Goal: Task Accomplishment & Management: Complete application form

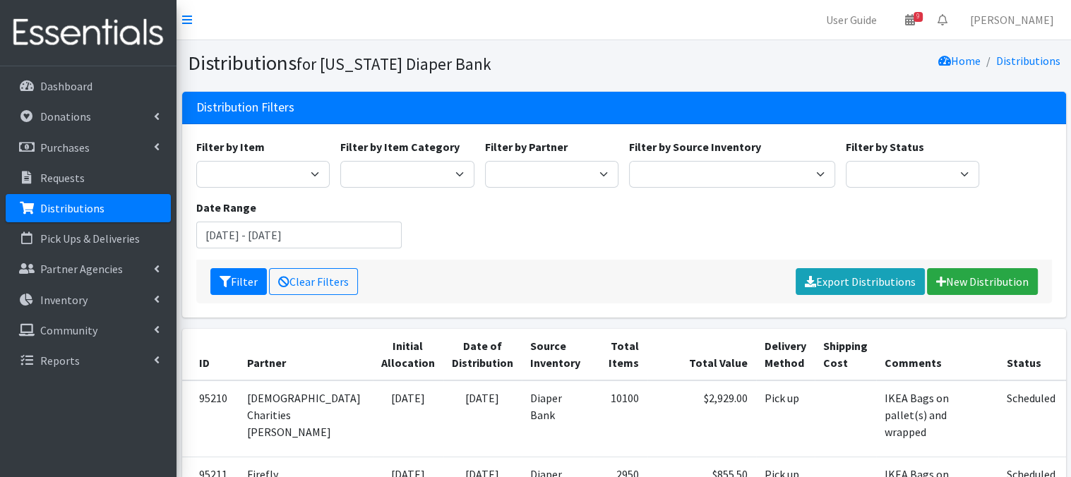
click at [71, 215] on p "Distributions" at bounding box center [72, 208] width 64 height 14
click at [974, 281] on link "New Distribution" at bounding box center [982, 281] width 111 height 27
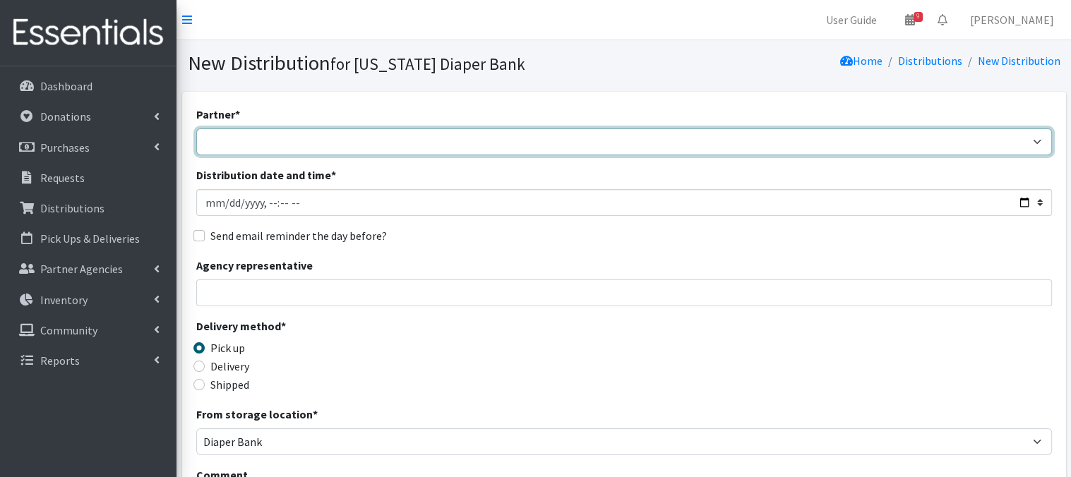
click at [293, 143] on select "Abide A Mother's Love [PERSON_NAME] Area Refugee Taskforce Big Brothers Big Sis…" at bounding box center [624, 141] width 856 height 27
select select "4631"
click at [196, 128] on select "Abide A Mother's Love [PERSON_NAME] Area Refugee Taskforce Big Brothers Big Sis…" at bounding box center [624, 141] width 856 height 27
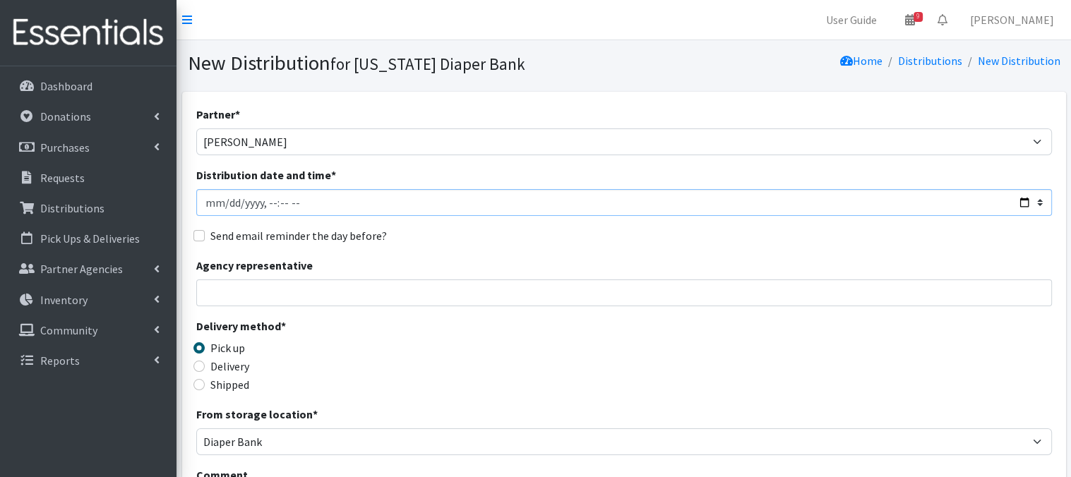
click at [225, 200] on input "Distribution date and time *" at bounding box center [624, 202] width 856 height 27
click at [265, 200] on input "Distribution date and time *" at bounding box center [624, 202] width 856 height 27
type input "2025-08-28T10:15"
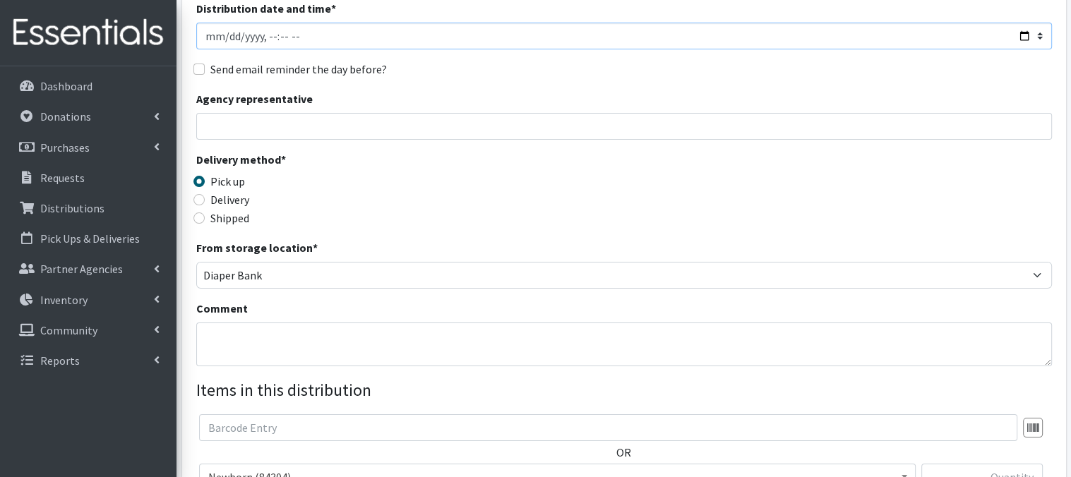
scroll to position [169, 0]
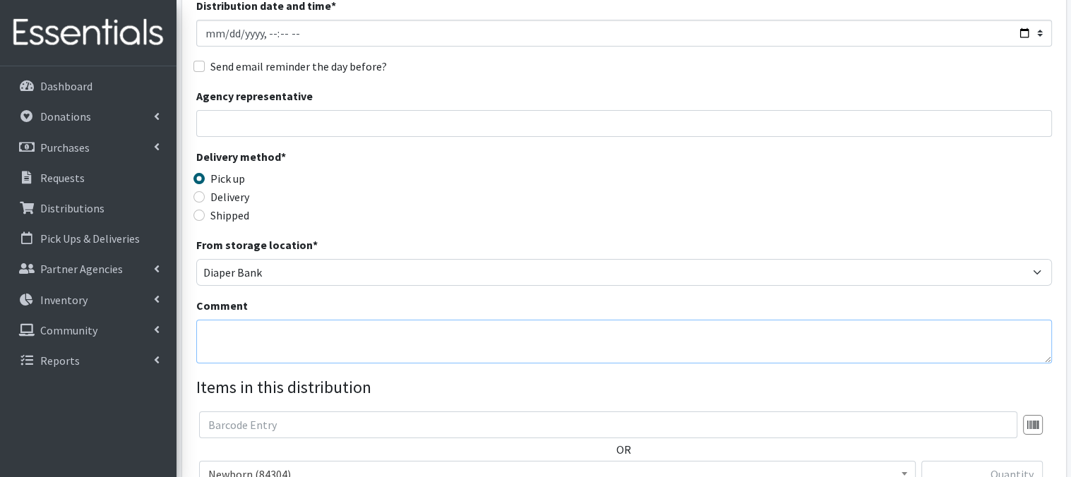
click at [246, 344] on textarea "Comment" at bounding box center [624, 342] width 856 height 44
paste textarea "IKEA Bags"
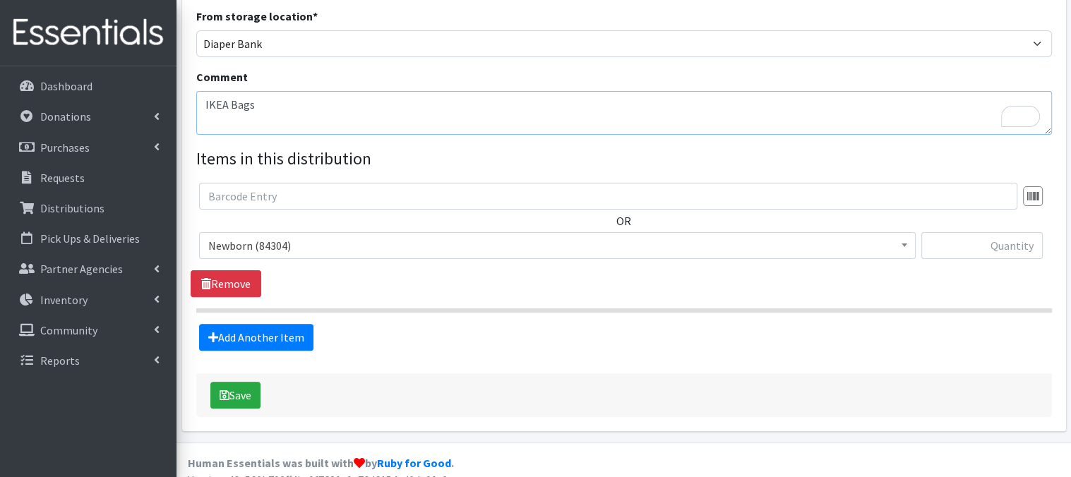
scroll to position [415, 0]
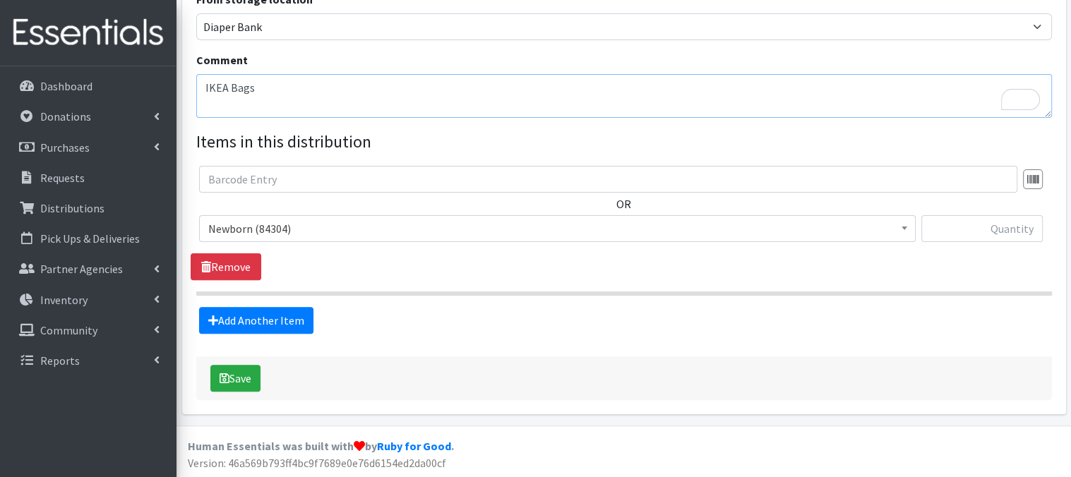
type textarea "IKEA Bags"
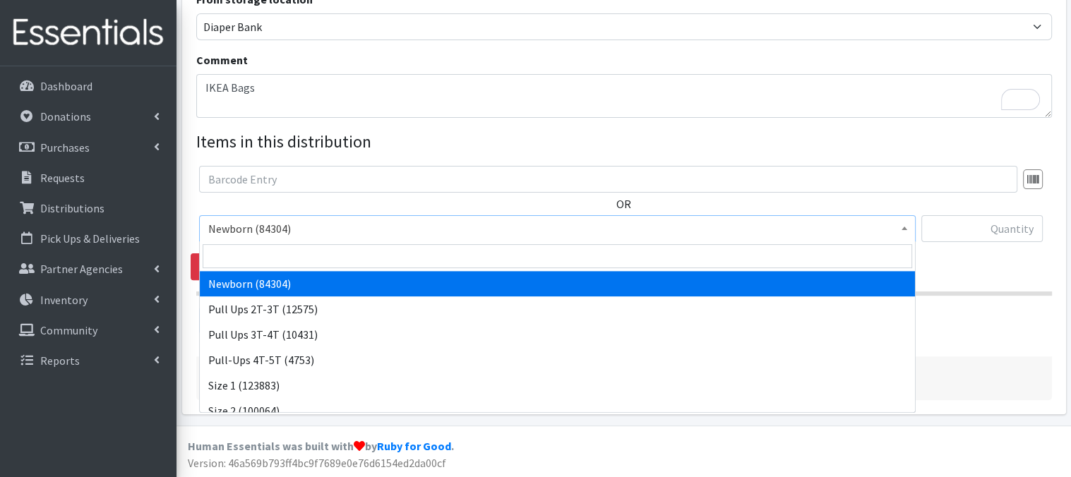
click at [909, 231] on span at bounding box center [904, 227] width 14 height 22
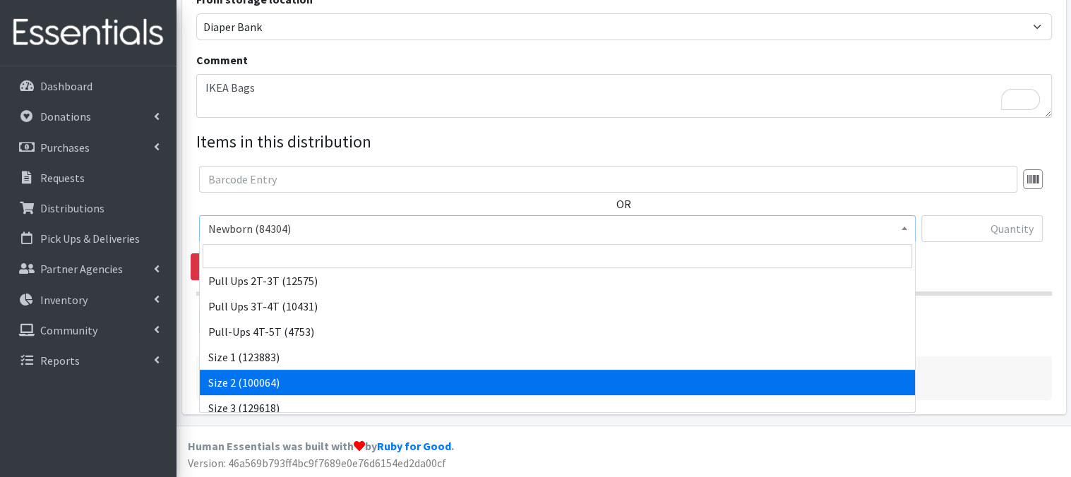
scroll to position [56, 0]
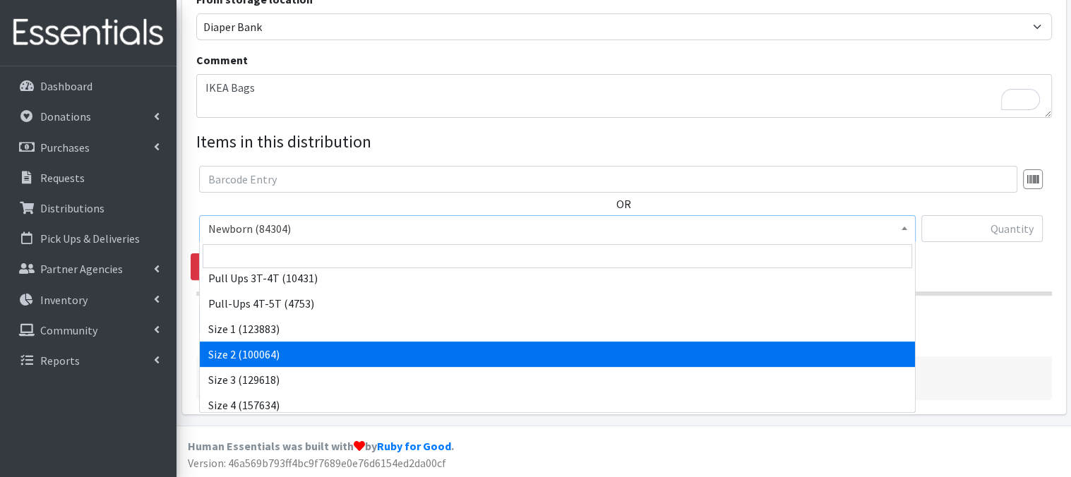
select select "3683"
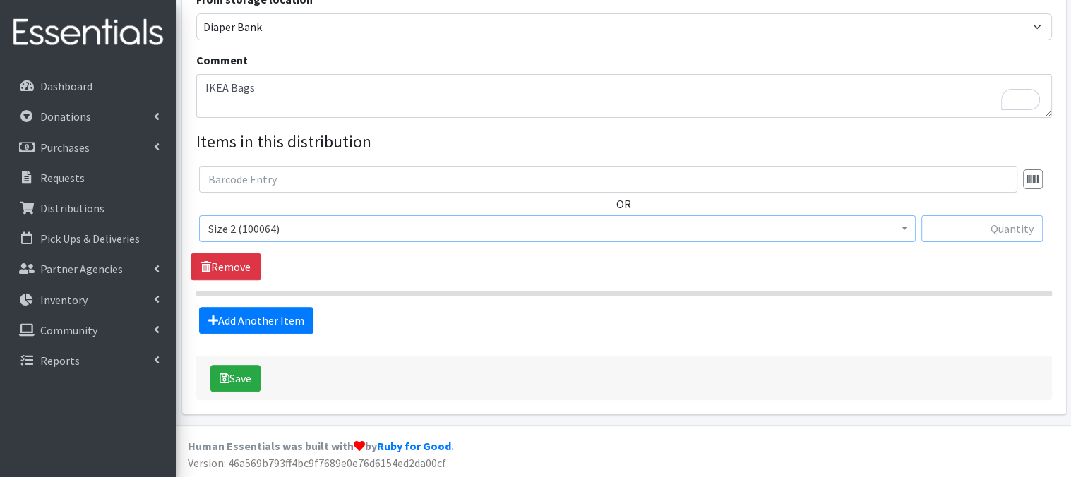
click at [997, 234] on input "text" at bounding box center [981, 228] width 121 height 27
type input "80"
click at [263, 316] on link "Add Another Item" at bounding box center [256, 320] width 114 height 27
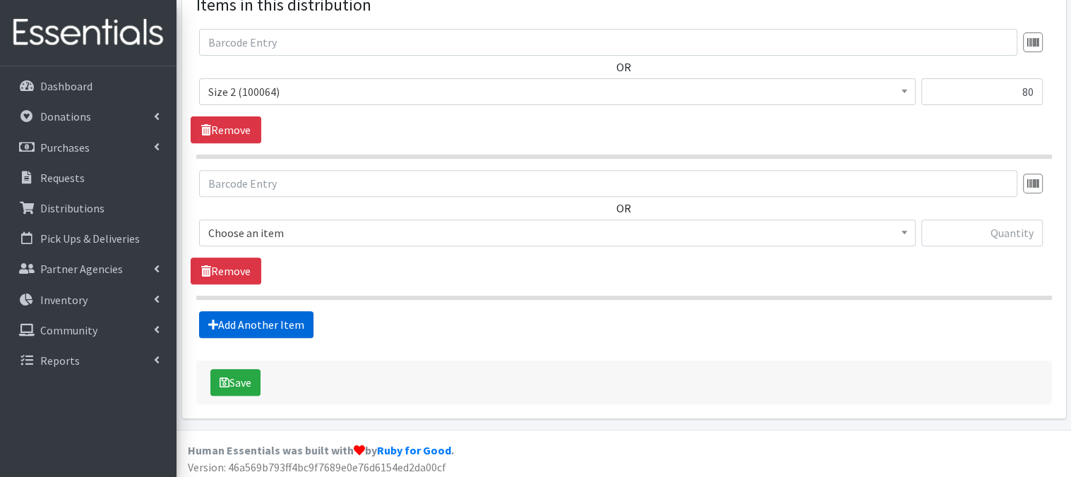
scroll to position [556, 0]
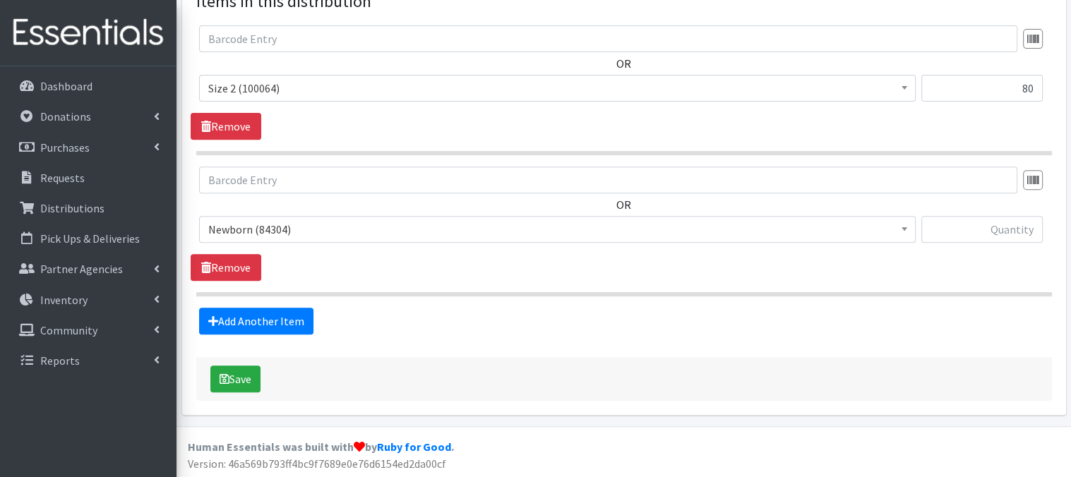
click at [904, 231] on span at bounding box center [904, 228] width 14 height 22
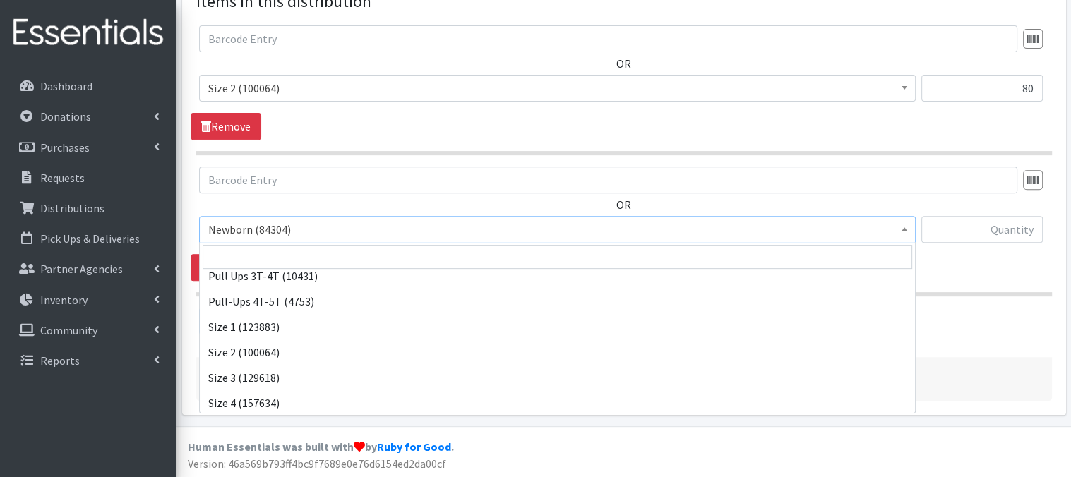
scroll to position [85, 0]
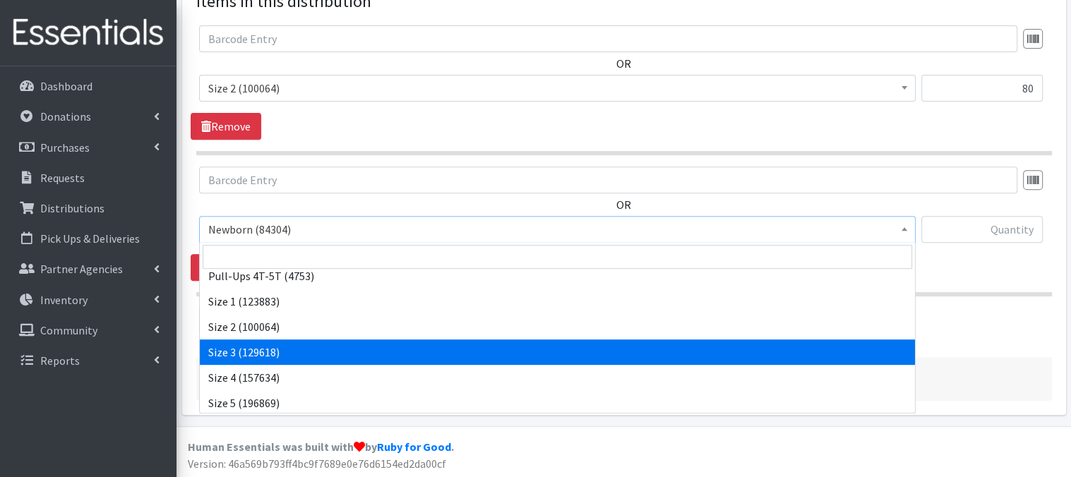
select select "3684"
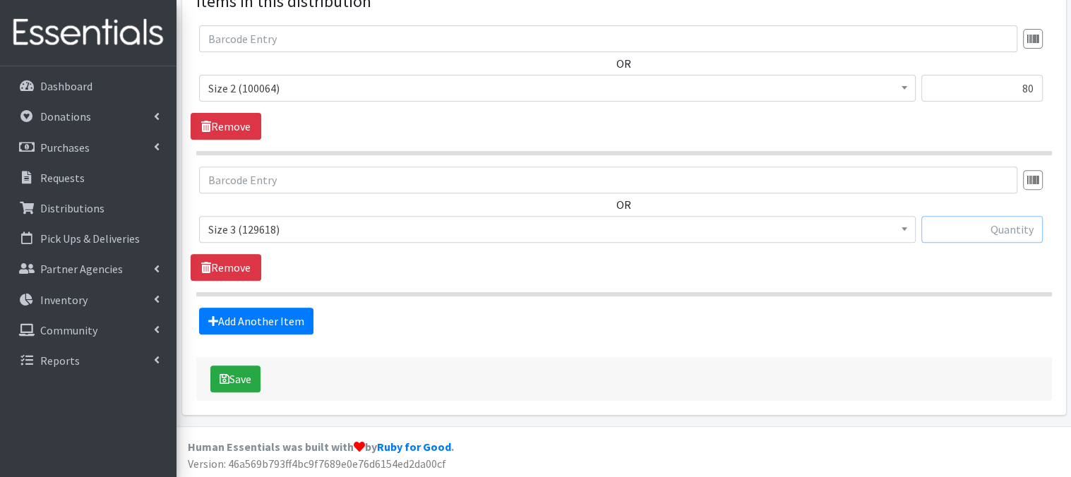
click at [991, 228] on input "text" at bounding box center [981, 229] width 121 height 27
type input "60"
click at [287, 323] on link "Add Another Item" at bounding box center [256, 321] width 114 height 27
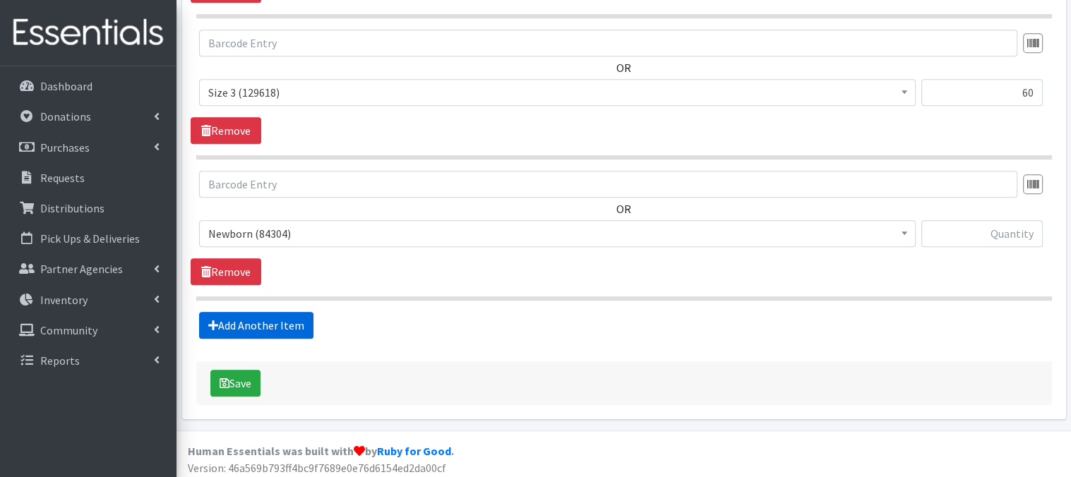
scroll to position [696, 0]
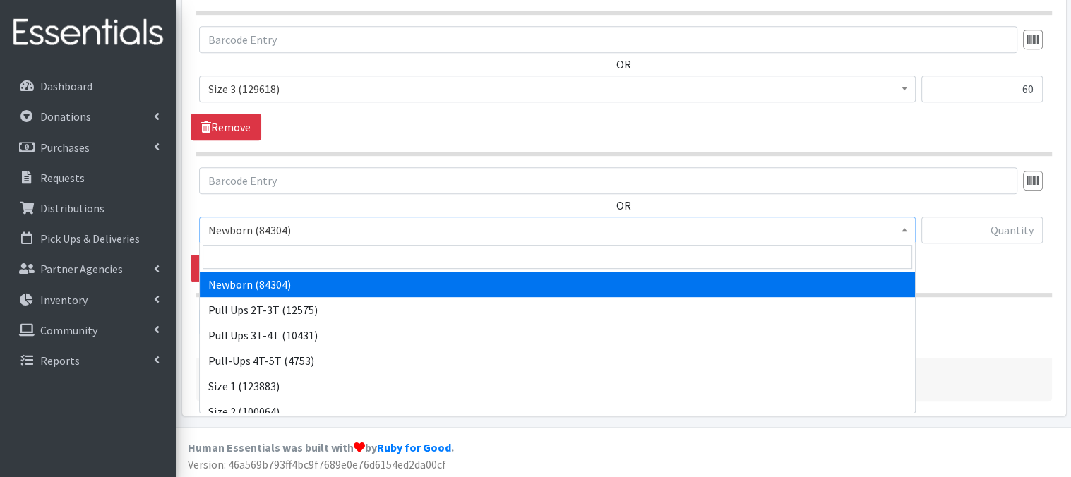
click at [909, 228] on span at bounding box center [904, 228] width 14 height 22
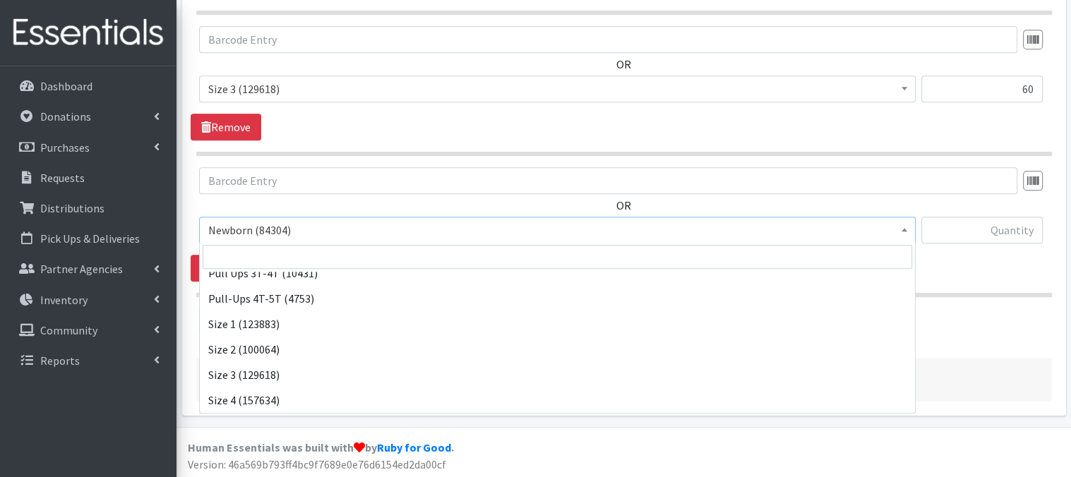
scroll to position [85, 0]
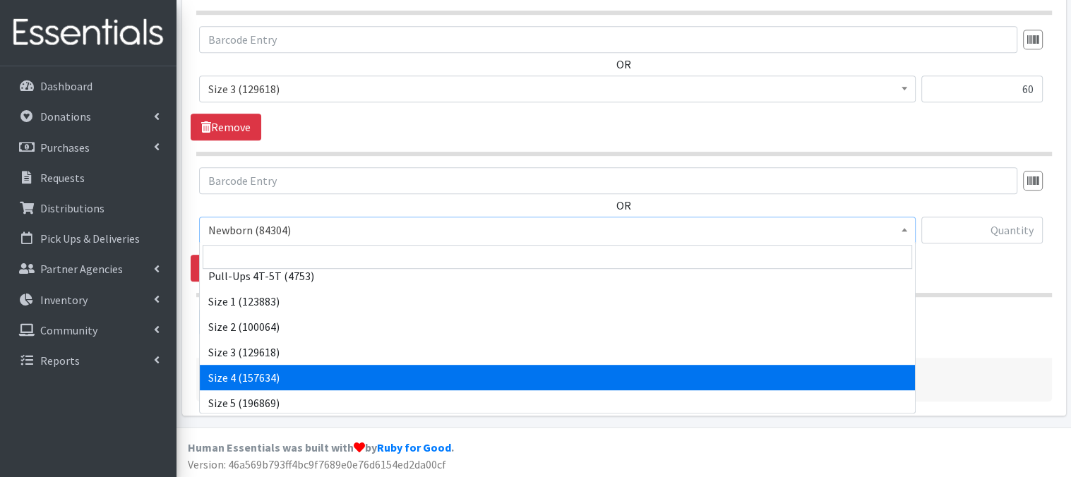
select select "3685"
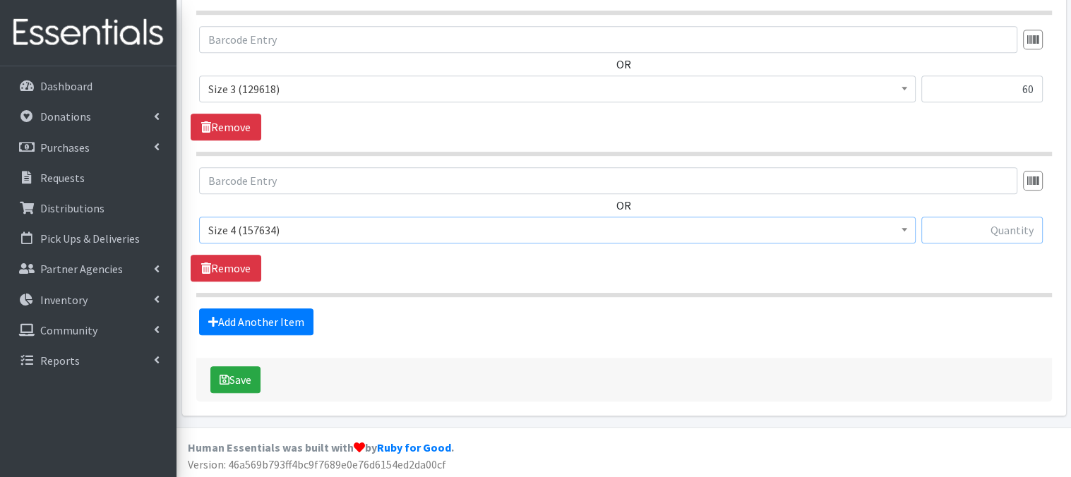
click at [952, 230] on input "text" at bounding box center [981, 230] width 121 height 27
type input "120"
click at [229, 322] on link "Add Another Item" at bounding box center [256, 322] width 114 height 27
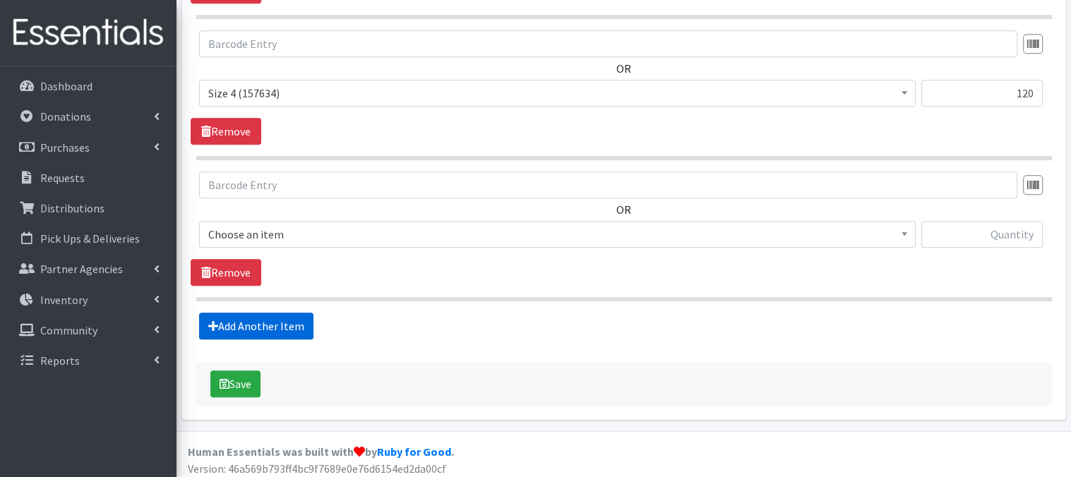
scroll to position [837, 0]
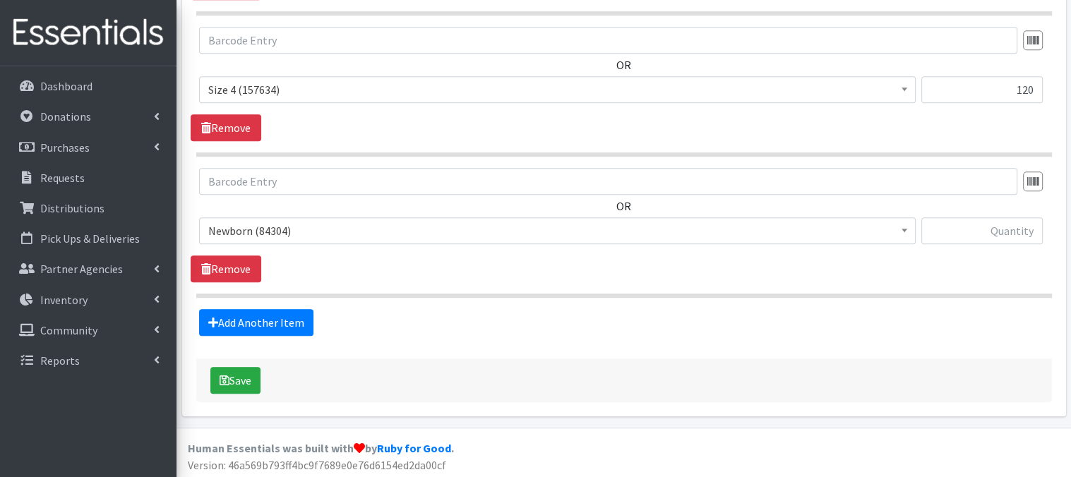
click at [899, 231] on span at bounding box center [904, 229] width 14 height 22
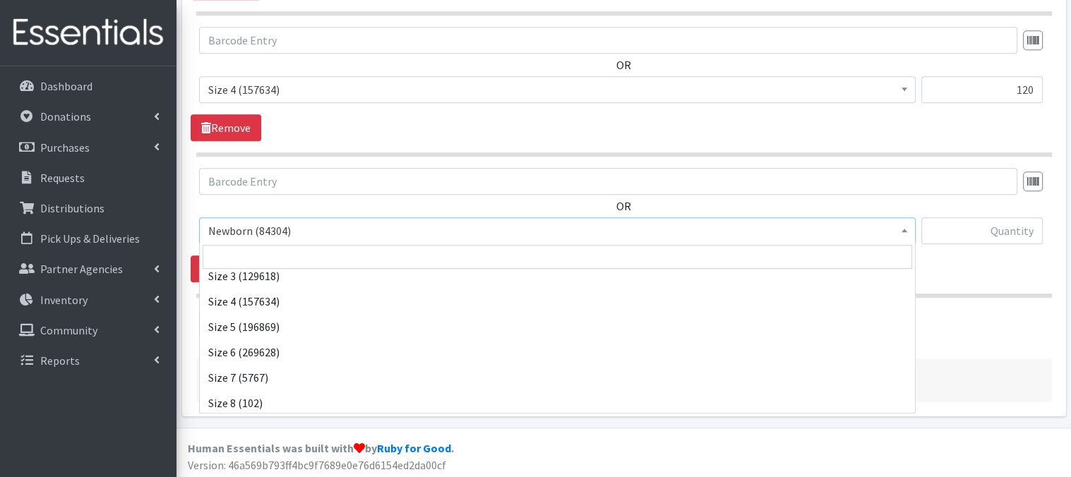
scroll to position [164, 0]
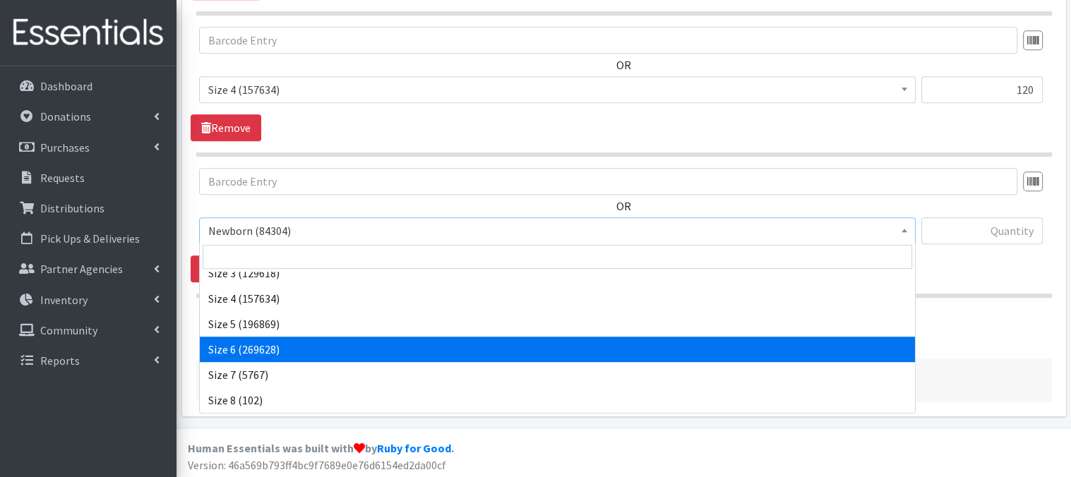
select select "3687"
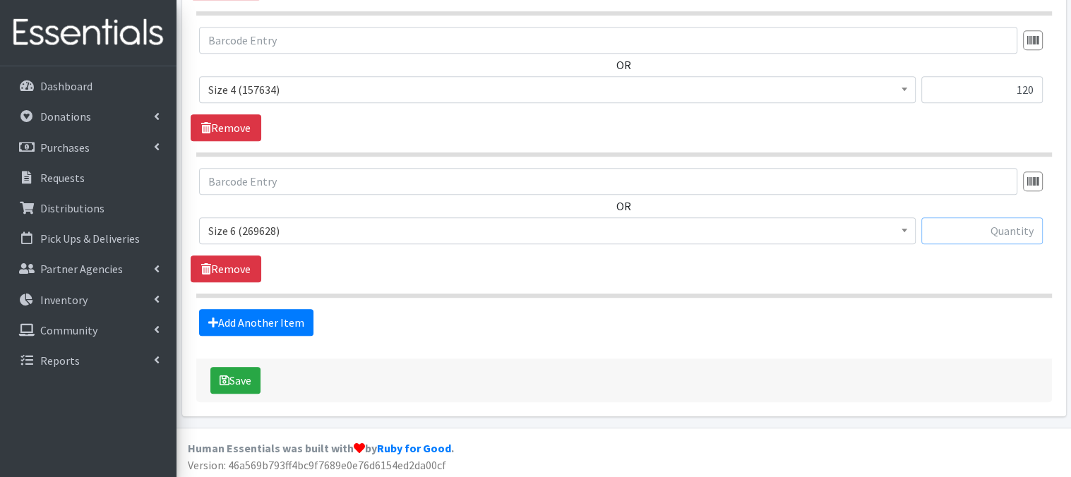
click at [957, 232] on input "text" at bounding box center [981, 230] width 121 height 27
type input "60"
click at [293, 325] on link "Add Another Item" at bounding box center [256, 322] width 114 height 27
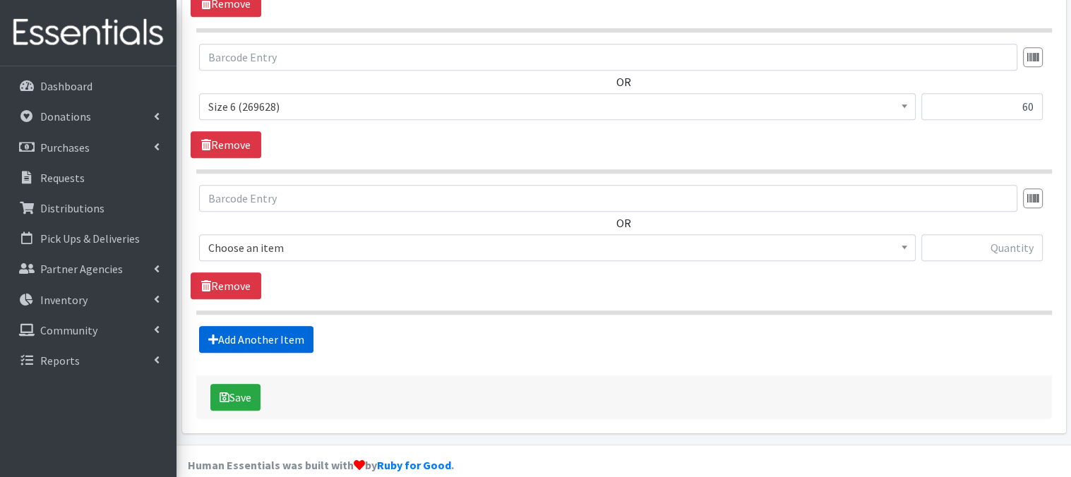
scroll to position [978, 0]
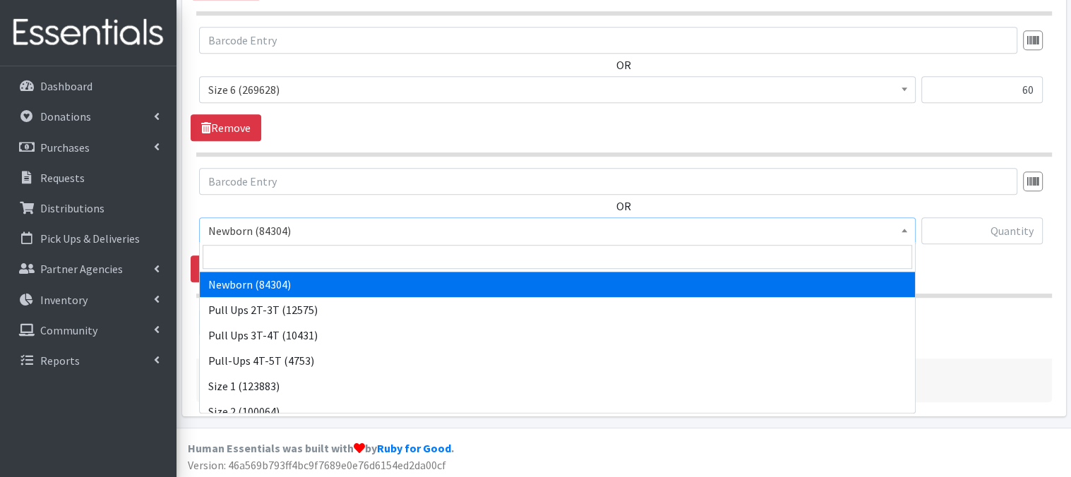
click at [904, 229] on b at bounding box center [905, 231] width 6 height 4
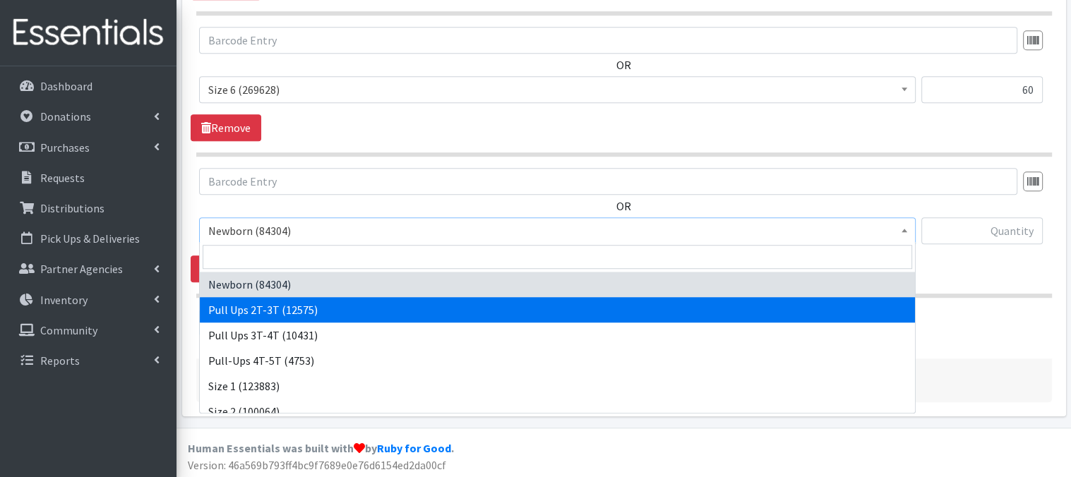
select select "3696"
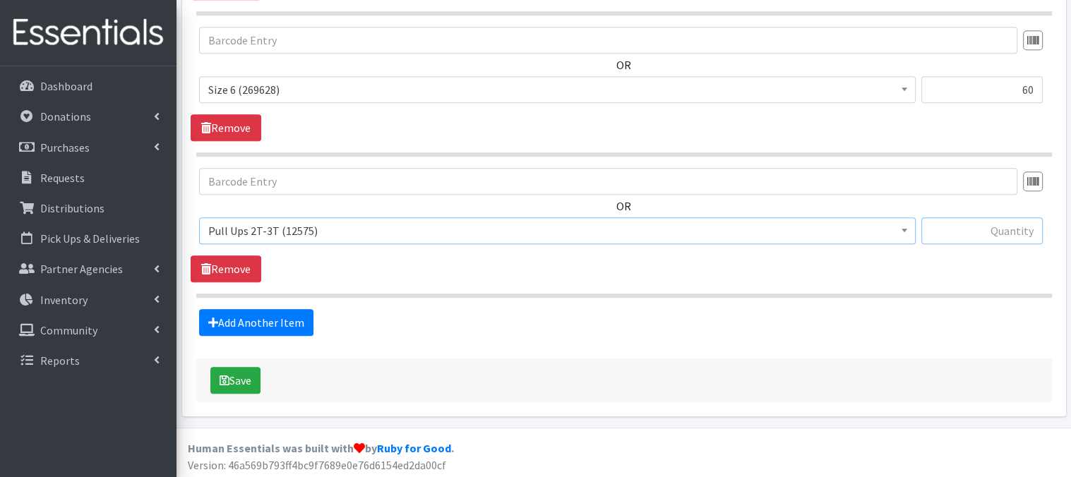
click at [960, 234] on input "text" at bounding box center [981, 230] width 121 height 27
type input "90"
click at [249, 321] on link "Add Another Item" at bounding box center [256, 322] width 114 height 27
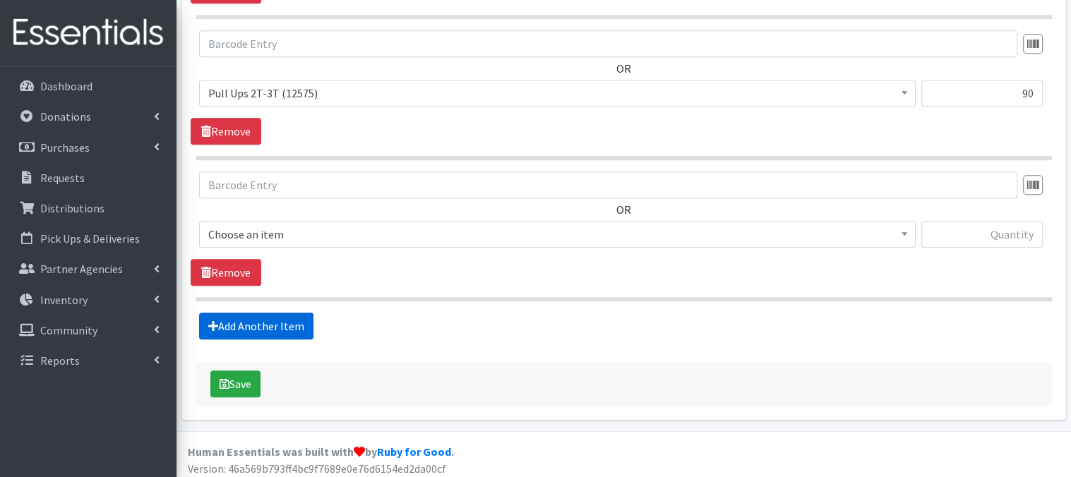
scroll to position [1118, 0]
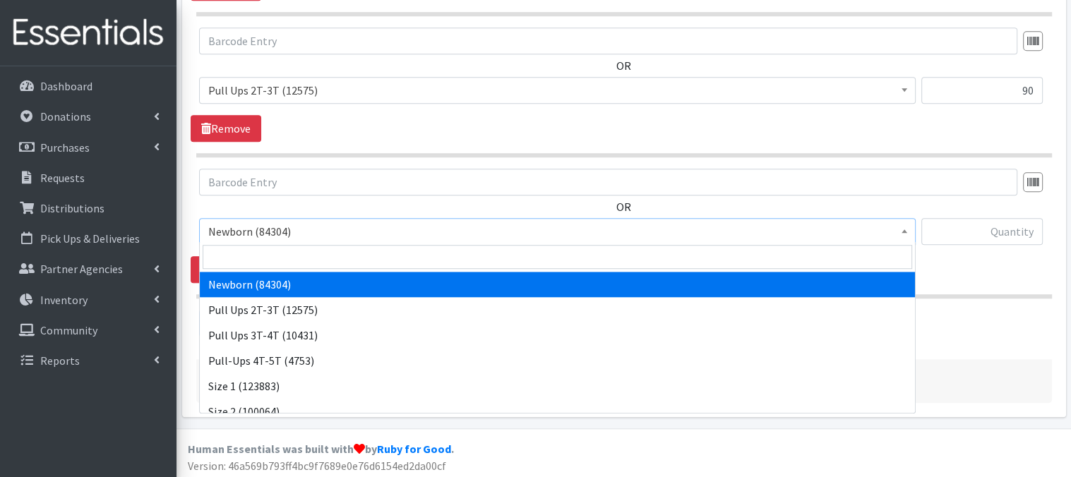
click at [907, 229] on b at bounding box center [905, 231] width 6 height 4
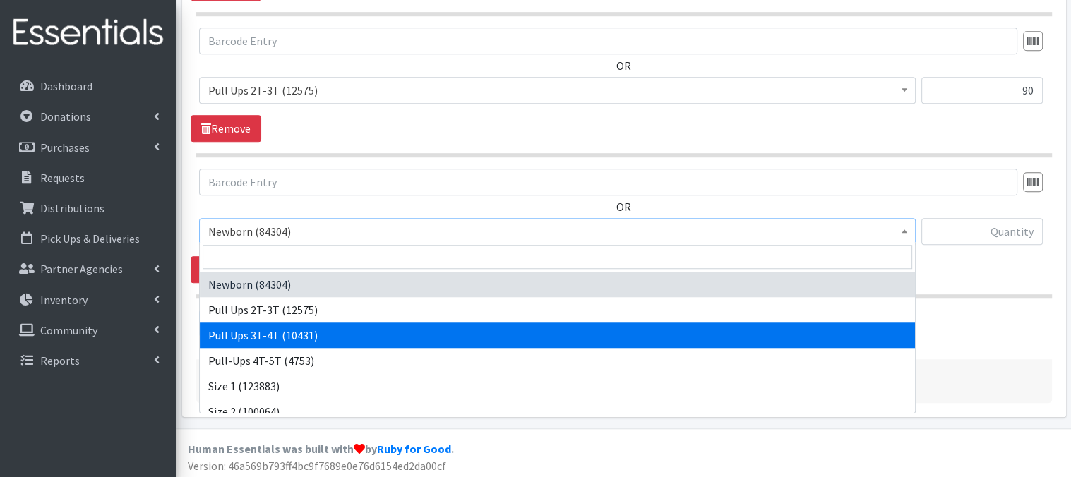
select select "3697"
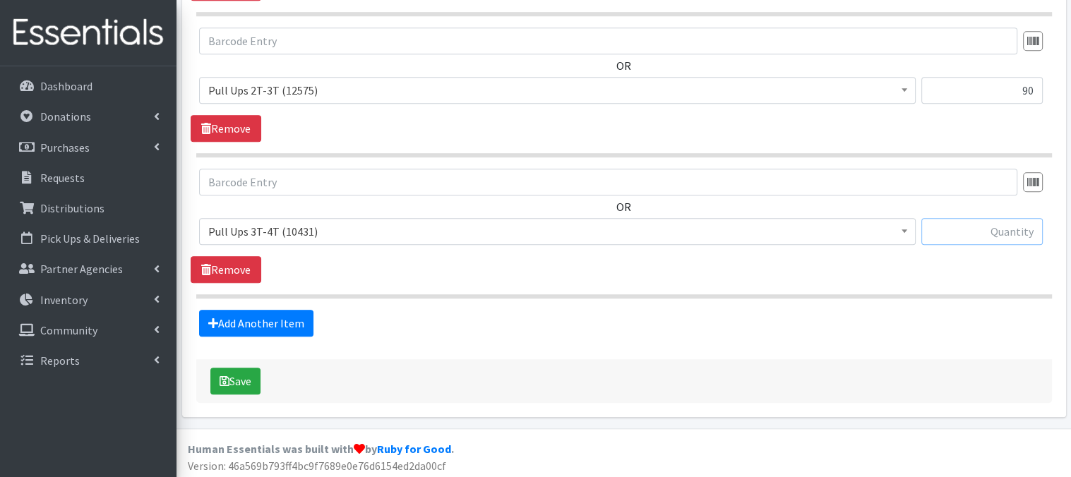
click at [946, 232] on input "text" at bounding box center [981, 231] width 121 height 27
type input "30"
click at [251, 383] on button "Save" at bounding box center [235, 381] width 50 height 27
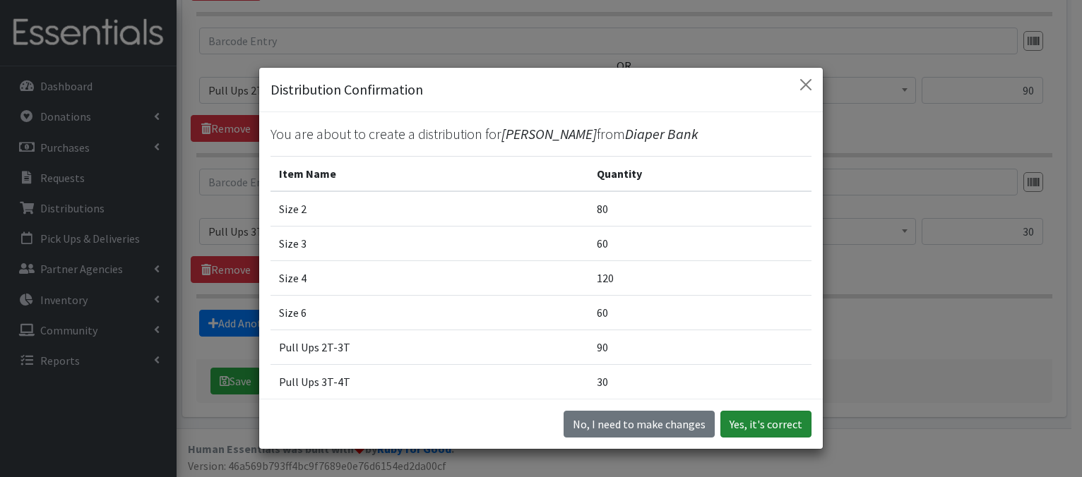
click at [743, 426] on button "Yes, it's correct" at bounding box center [765, 424] width 91 height 27
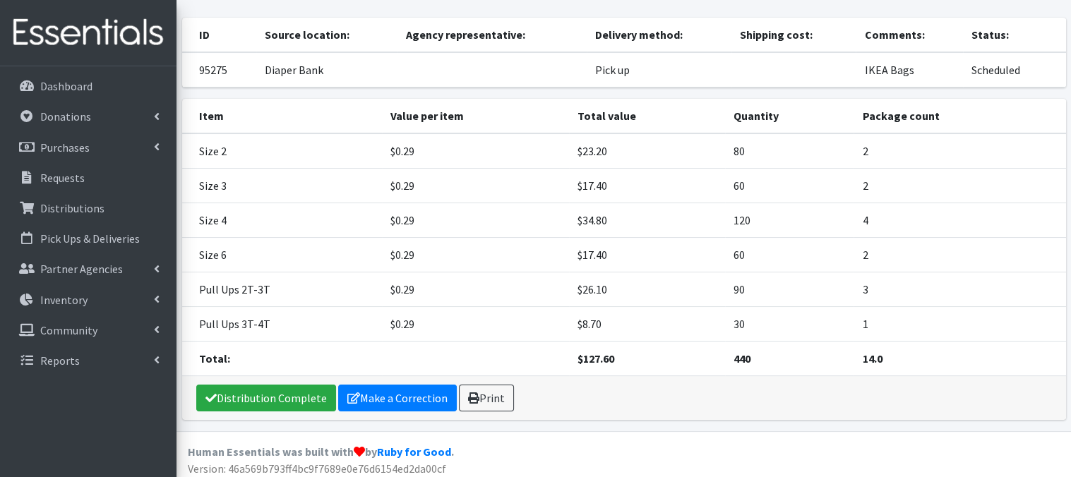
scroll to position [125, 0]
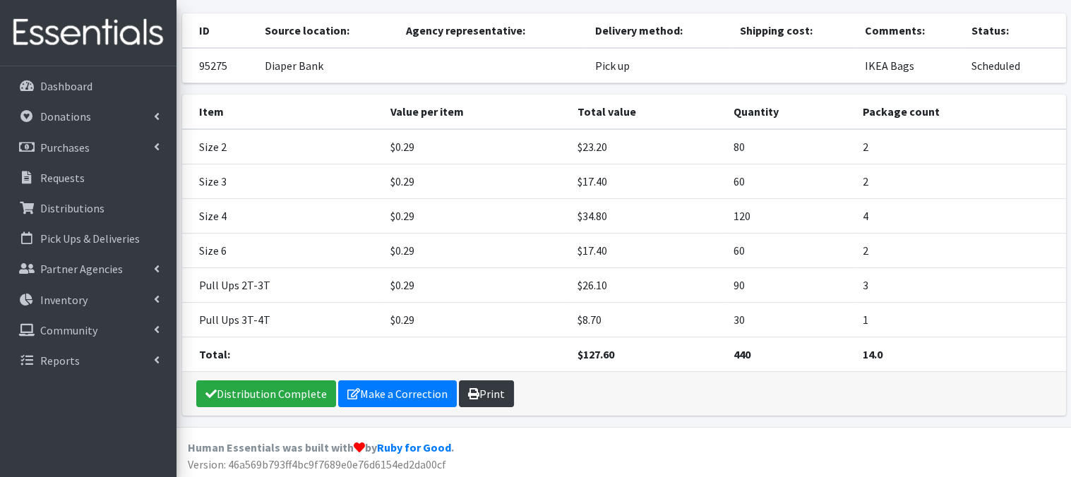
drag, startPoint x: 481, startPoint y: 390, endPoint x: 486, endPoint y: 385, distance: 7.5
click at [481, 390] on link "Print" at bounding box center [486, 394] width 55 height 27
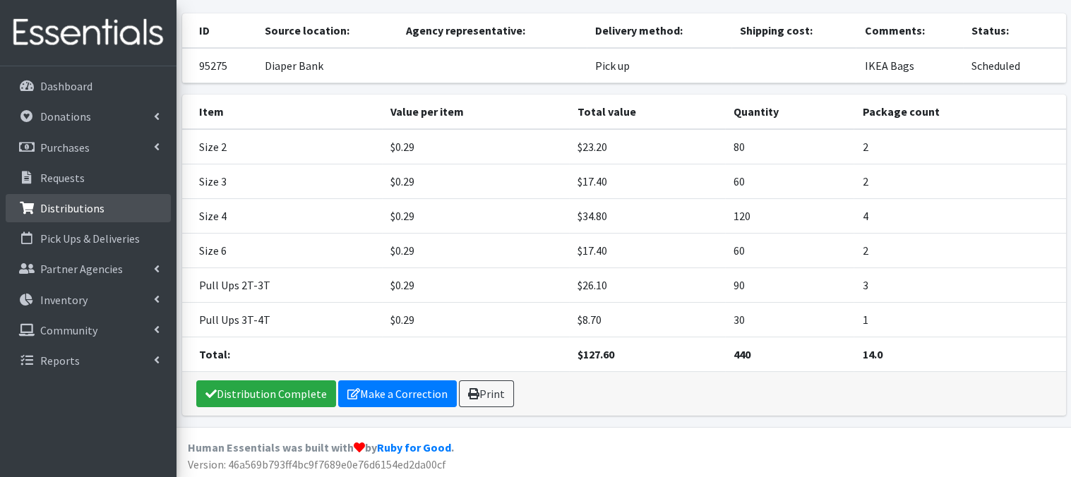
click at [70, 211] on p "Distributions" at bounding box center [72, 208] width 64 height 14
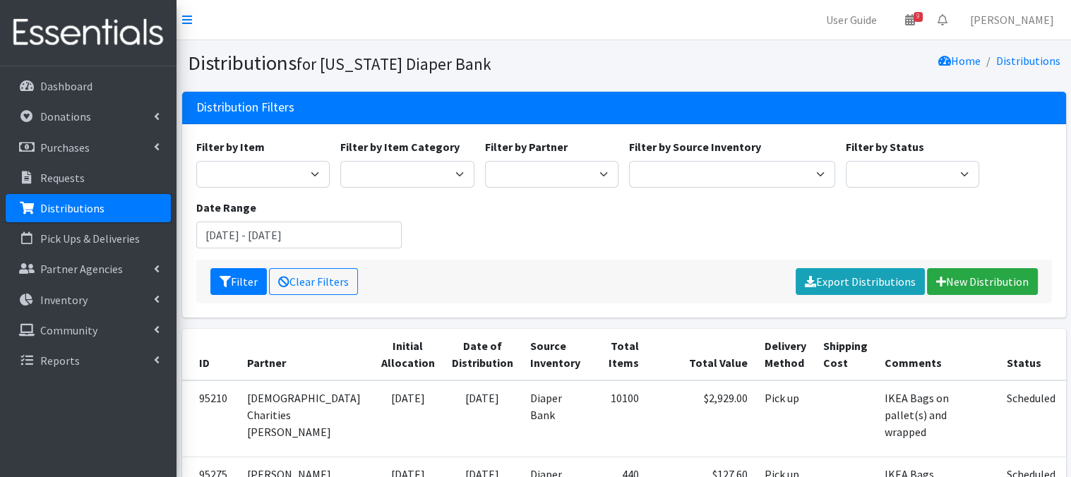
click at [110, 208] on link "Distributions" at bounding box center [88, 208] width 165 height 28
click at [969, 286] on link "New Distribution" at bounding box center [982, 281] width 111 height 27
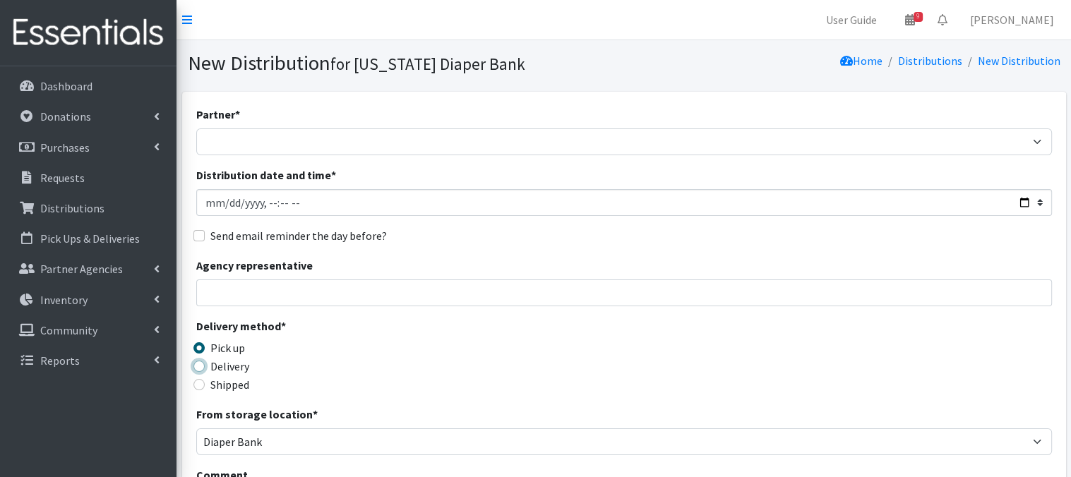
click at [199, 366] on input "Delivery" at bounding box center [198, 366] width 11 height 11
radio input "true"
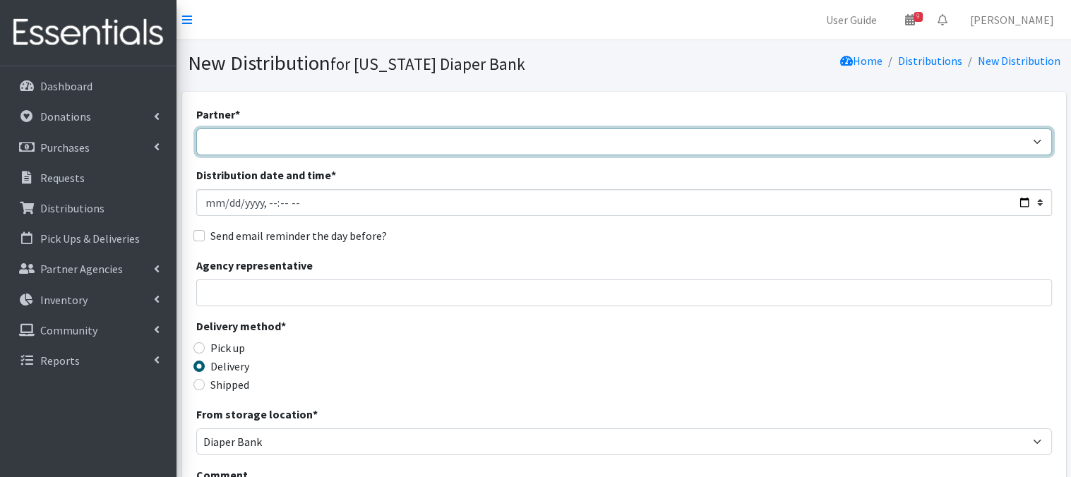
click at [246, 146] on select "Abide A Mother's Love [PERSON_NAME] Area Refugee Taskforce Big Brothers Big Sis…" at bounding box center [624, 141] width 856 height 27
click at [545, 150] on select "Abide A Mother's Love [PERSON_NAME] Area Refugee Taskforce Big Brothers Big Sis…" at bounding box center [624, 141] width 856 height 27
click at [329, 140] on select "Abide A Mother's Love [PERSON_NAME] Area Refugee Taskforce Big Brothers Big Sis…" at bounding box center [624, 141] width 856 height 27
select select "4821"
click at [196, 128] on select "Abide A Mother's Love [PERSON_NAME] Area Refugee Taskforce Big Brothers Big Sis…" at bounding box center [624, 141] width 856 height 27
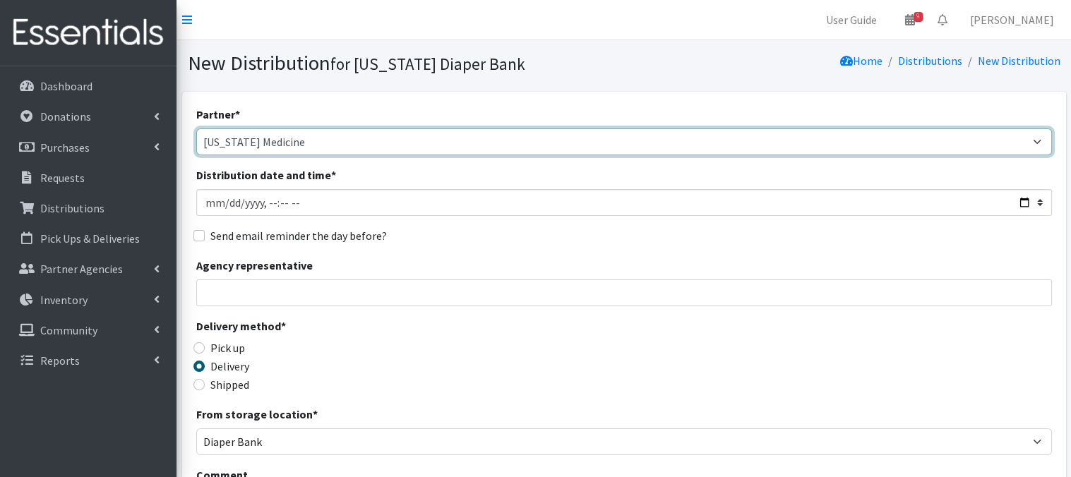
click at [303, 142] on select "Abide A Mother's Love [PERSON_NAME] Area Refugee Taskforce Big Brothers Big Sis…" at bounding box center [624, 141] width 856 height 27
click at [295, 140] on select "Abide A Mother's Love [PERSON_NAME] Area Refugee Taskforce Big Brothers Big Sis…" at bounding box center [624, 141] width 856 height 27
click at [299, 138] on select "Abide A Mother's Love [PERSON_NAME] Area Refugee Taskforce Big Brothers Big Sis…" at bounding box center [624, 141] width 856 height 27
click at [196, 128] on select "Abide A Mother's Love [PERSON_NAME] Area Refugee Taskforce Big Brothers Big Sis…" at bounding box center [624, 141] width 856 height 27
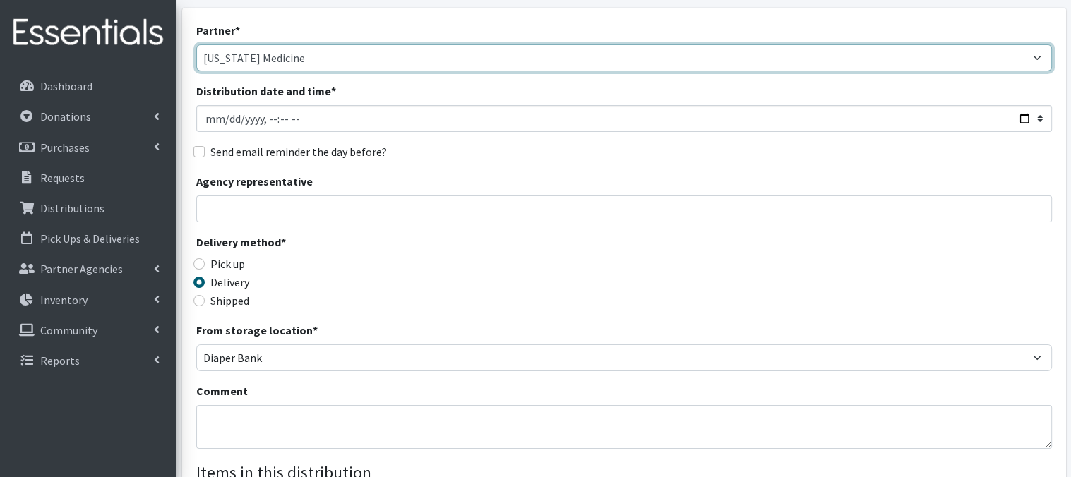
scroll to position [85, 0]
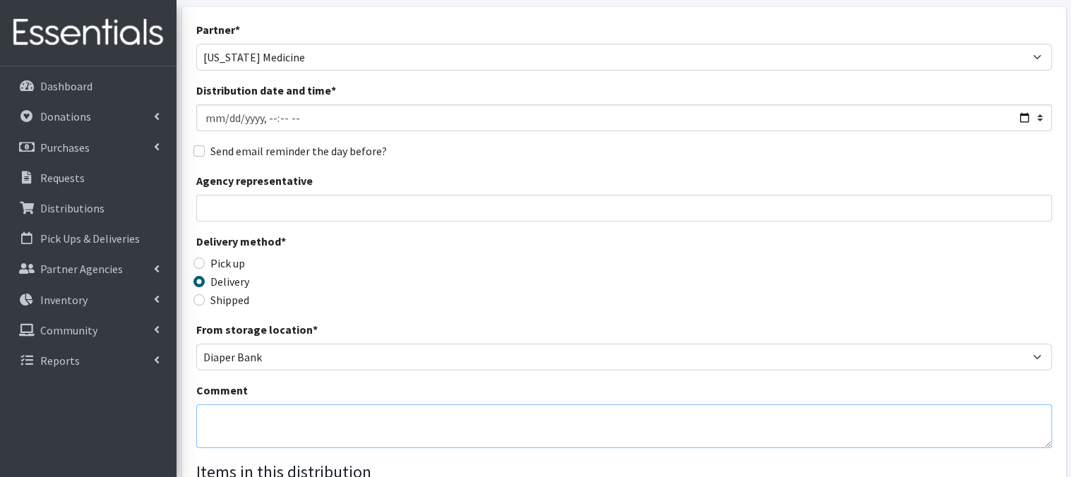
click at [241, 433] on textarea "Comment" at bounding box center [624, 427] width 856 height 44
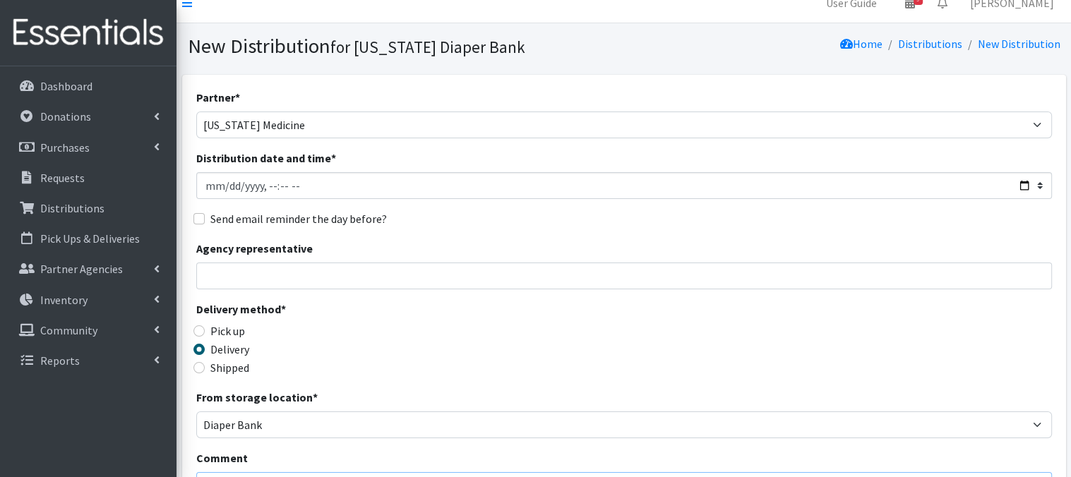
scroll to position [20, 0]
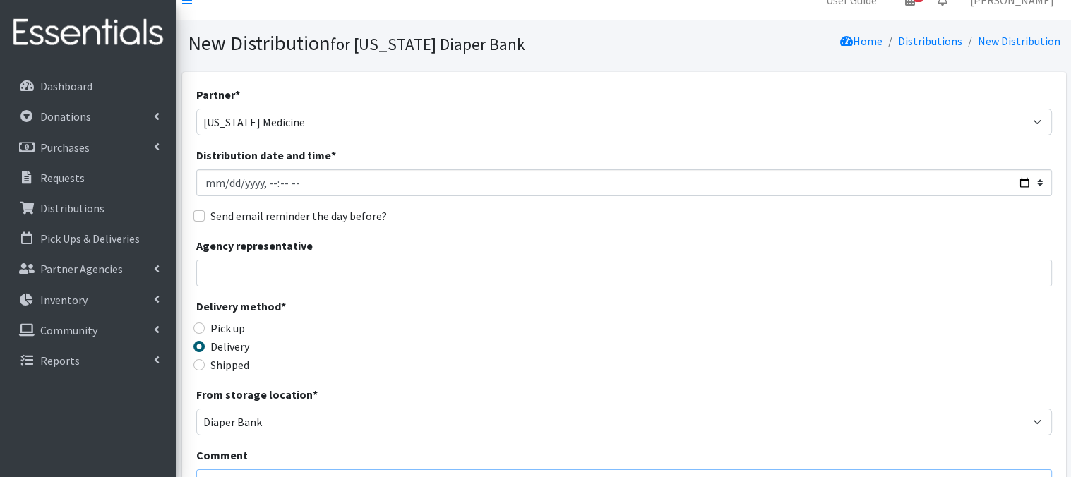
type textarea "[MEDICAL_DATA]"
click at [228, 183] on input "Distribution date and time *" at bounding box center [624, 182] width 856 height 27
click at [268, 177] on input "Distribution date and time *" at bounding box center [624, 182] width 856 height 27
click at [277, 180] on input "Distribution date and time *" at bounding box center [624, 182] width 856 height 27
type input "[DATE]T13:00"
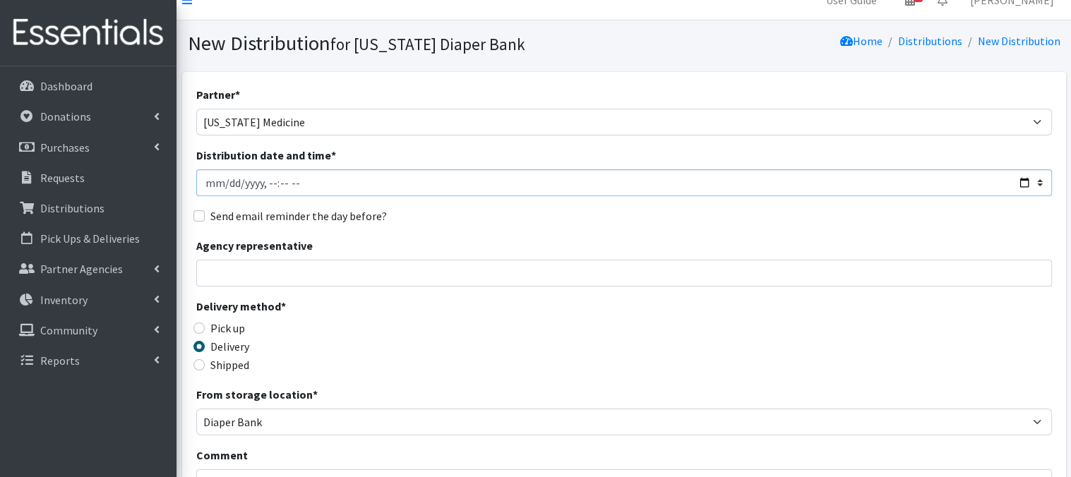
click at [337, 189] on input "Distribution date and time *" at bounding box center [624, 182] width 856 height 27
click at [388, 261] on input "Agency representative" at bounding box center [624, 273] width 856 height 27
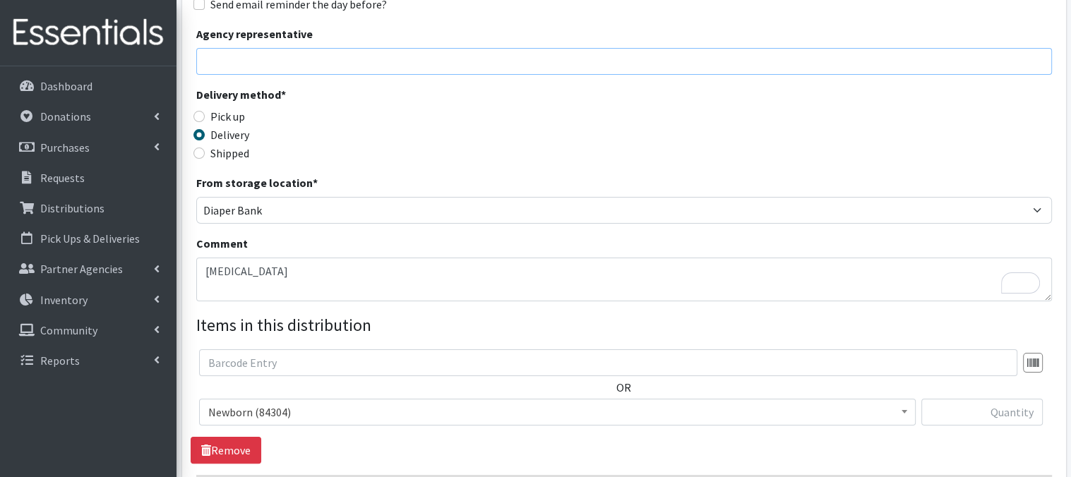
scroll to position [248, 0]
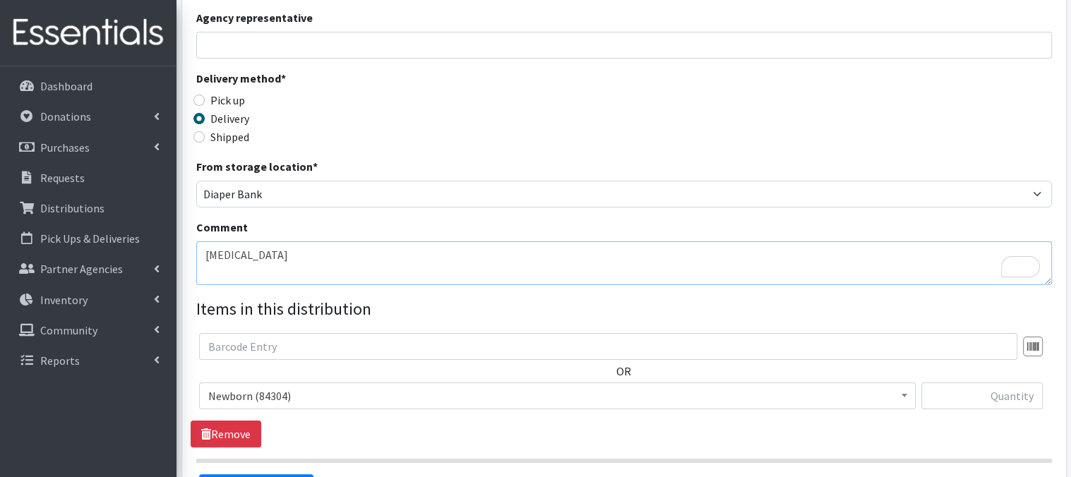
click at [205, 275] on textarea "NICU" at bounding box center [624, 263] width 856 height 44
paste textarea "IKEA Bags tag each bag [MEDICAL_DATA] - Include postcards by number of babies (…"
click at [234, 253] on textarea "NICU IKEA Bags tag each bag NICU - Include postcards by number of babies (Deliv…" at bounding box center [624, 263] width 856 height 44
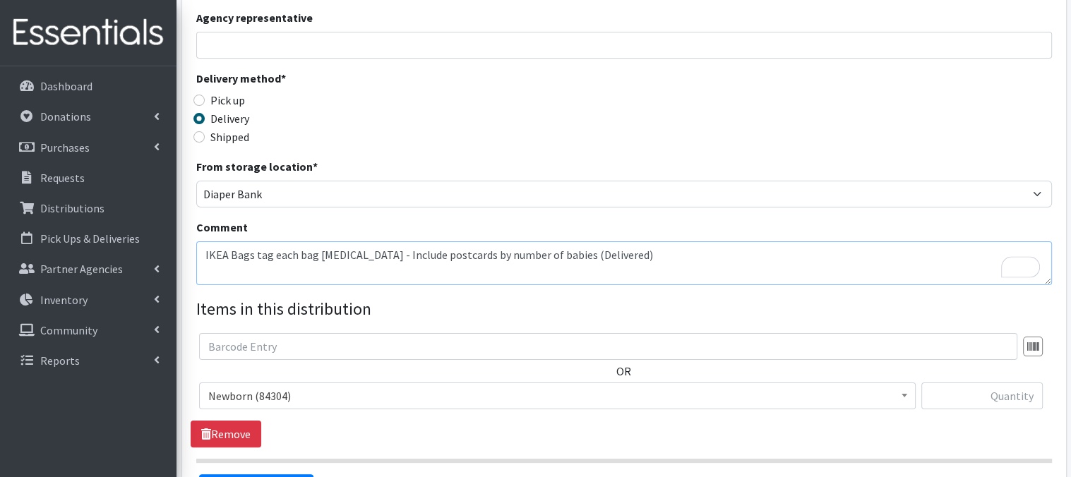
click at [201, 270] on textarea "IKEA Bags tag each bag [MEDICAL_DATA] - Include postcards by number of babies (…" at bounding box center [624, 263] width 856 height 44
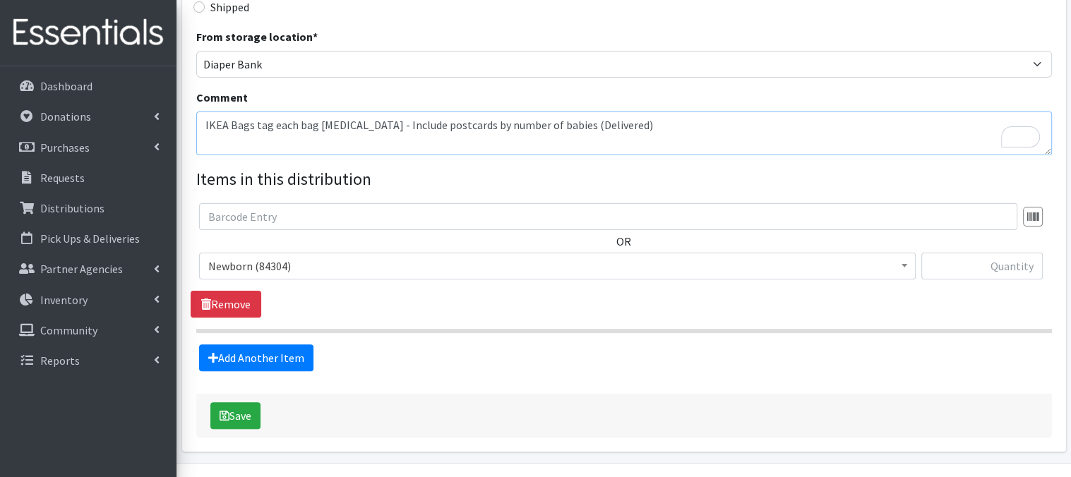
scroll to position [402, 0]
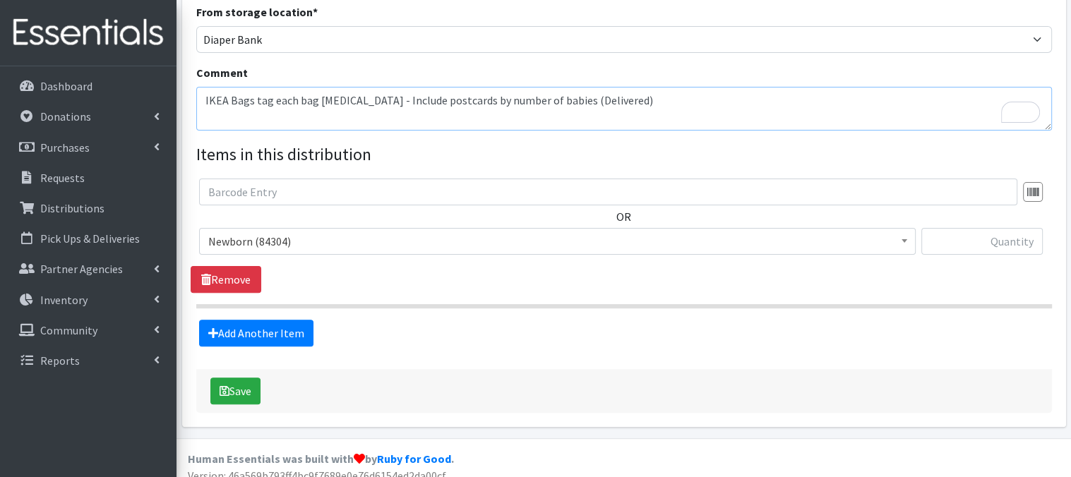
type textarea "IKEA Bags tag each bag [MEDICAL_DATA] - Include postcards by number of babies (…"
click at [903, 242] on b at bounding box center [905, 241] width 6 height 4
click at [975, 246] on input "text" at bounding box center [981, 241] width 121 height 27
type input "800"
click at [289, 335] on link "Add Another Item" at bounding box center [256, 333] width 114 height 27
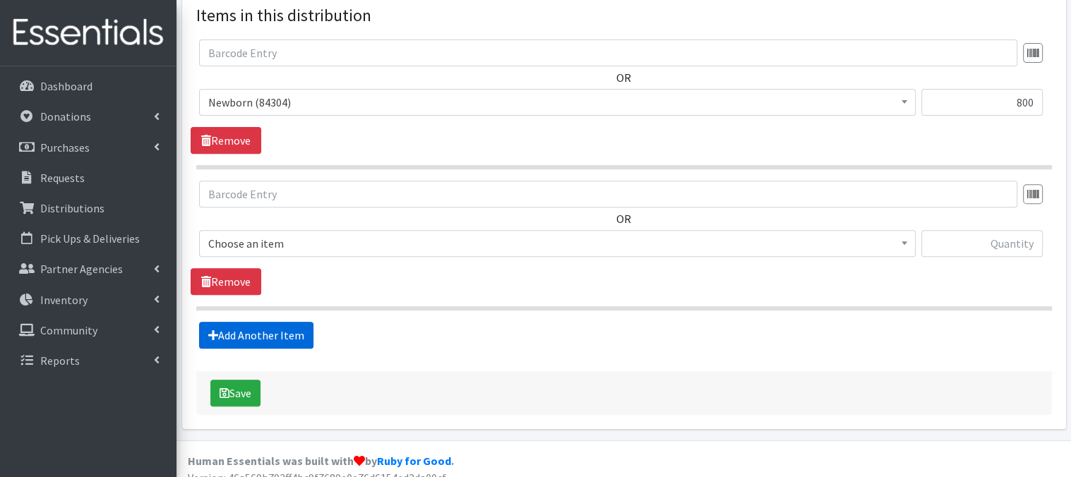
scroll to position [556, 0]
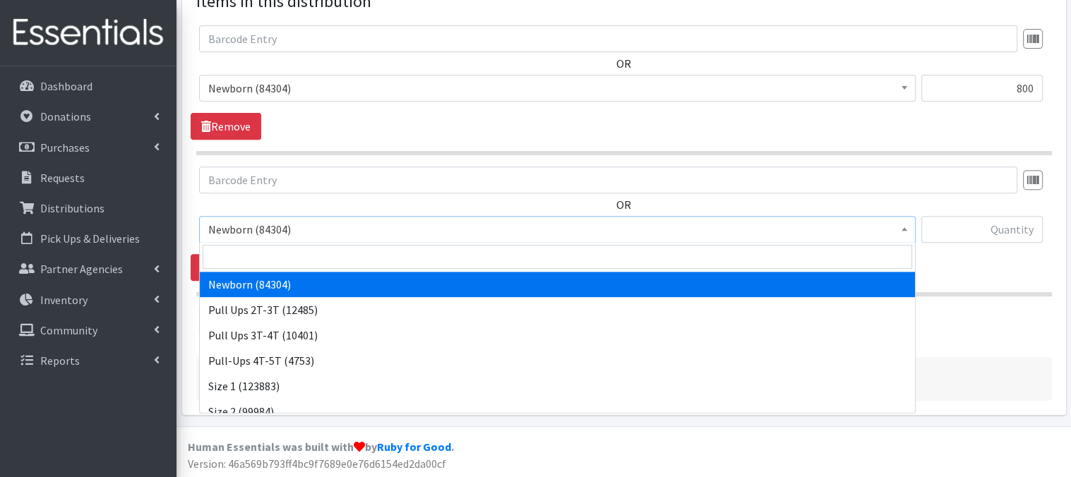
click at [912, 229] on span "Newborn (84304)" at bounding box center [557, 229] width 717 height 27
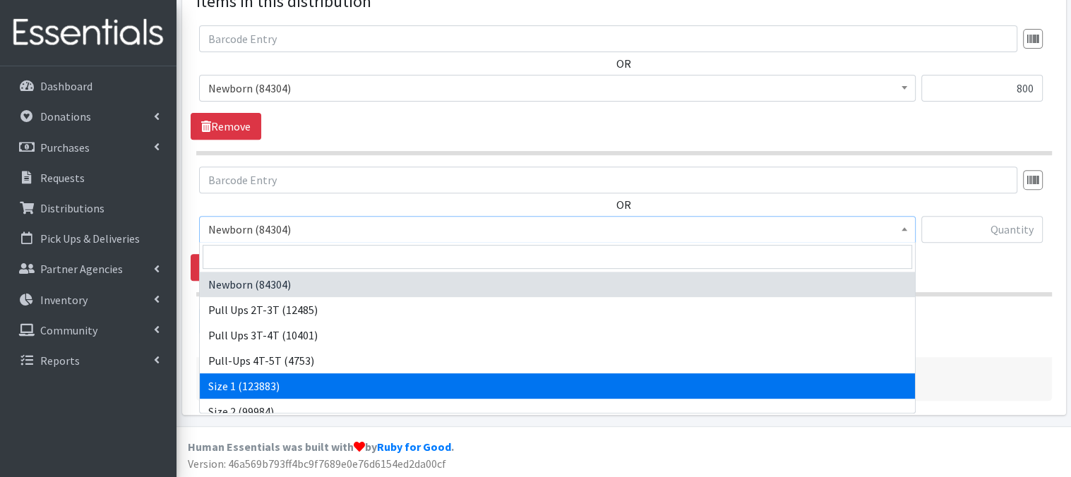
select select "3682"
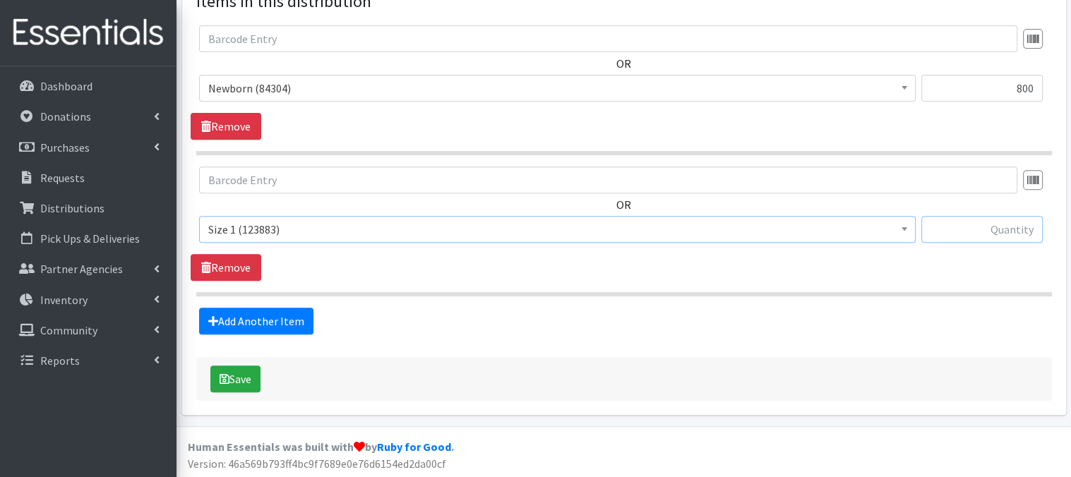
click at [1011, 228] on input "text" at bounding box center [981, 229] width 121 height 27
type input "400"
click at [249, 380] on button "Save" at bounding box center [235, 379] width 50 height 27
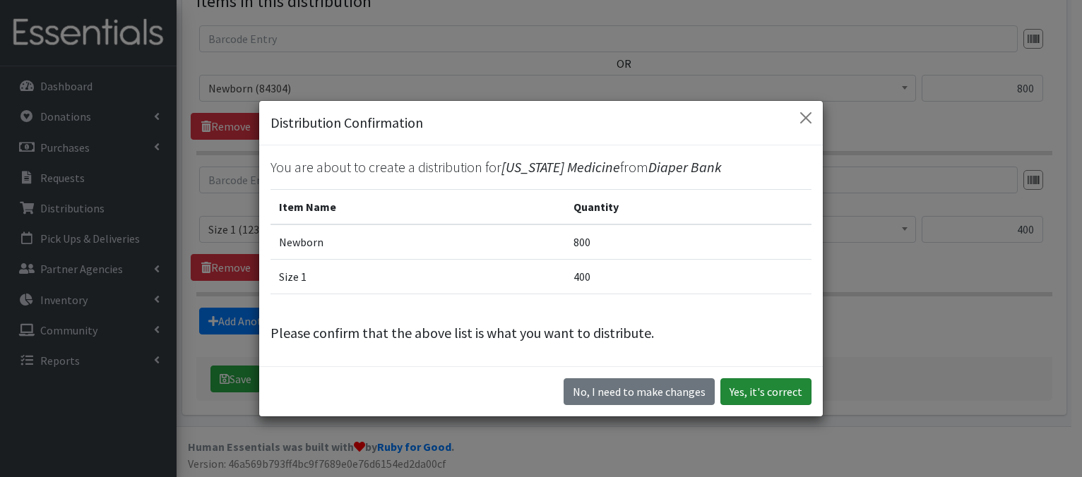
click at [743, 393] on button "Yes, it's correct" at bounding box center [765, 391] width 91 height 27
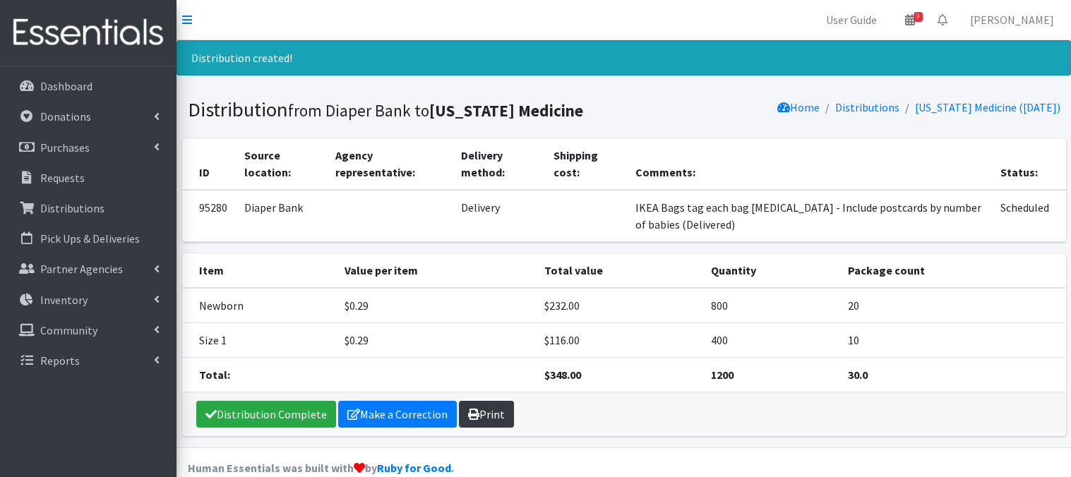
click at [493, 418] on link "Print" at bounding box center [486, 414] width 55 height 27
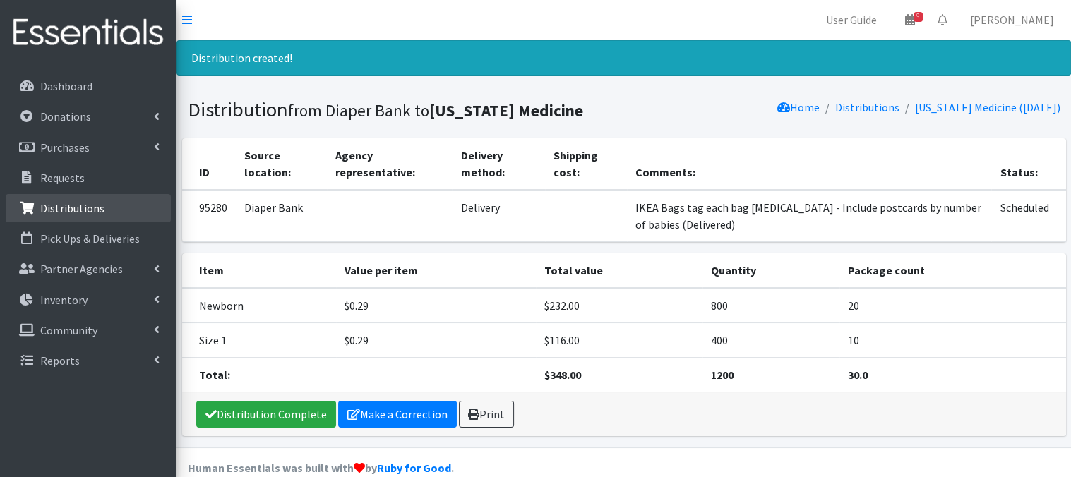
click at [68, 210] on p "Distributions" at bounding box center [72, 208] width 64 height 14
